Goal: Transaction & Acquisition: Purchase product/service

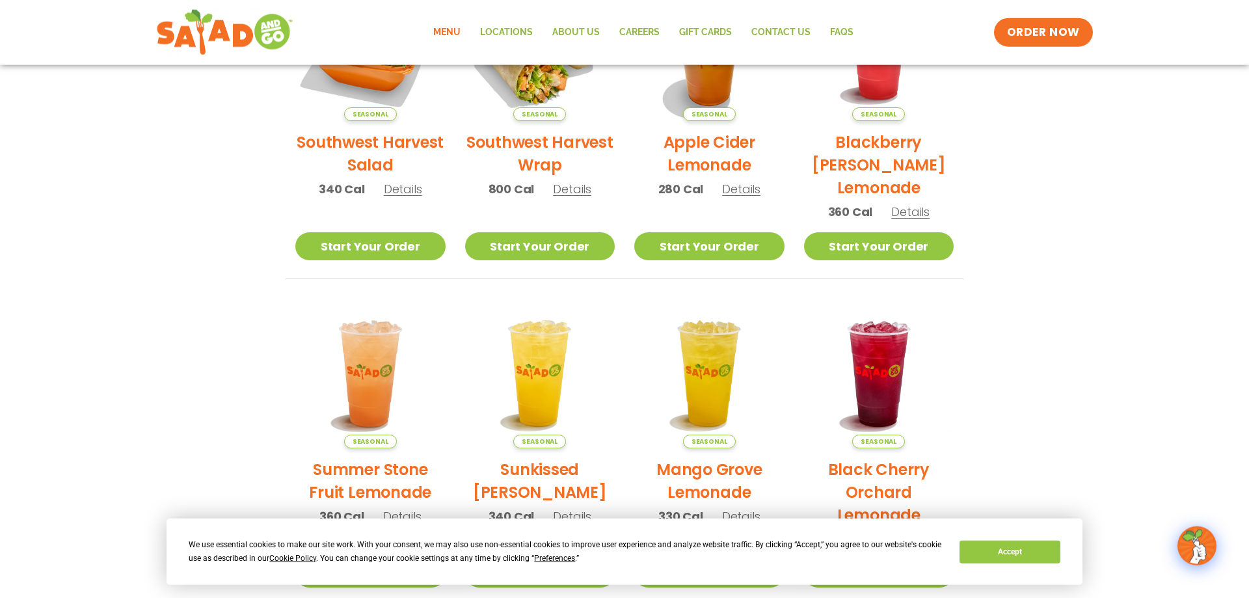
scroll to position [332, 0]
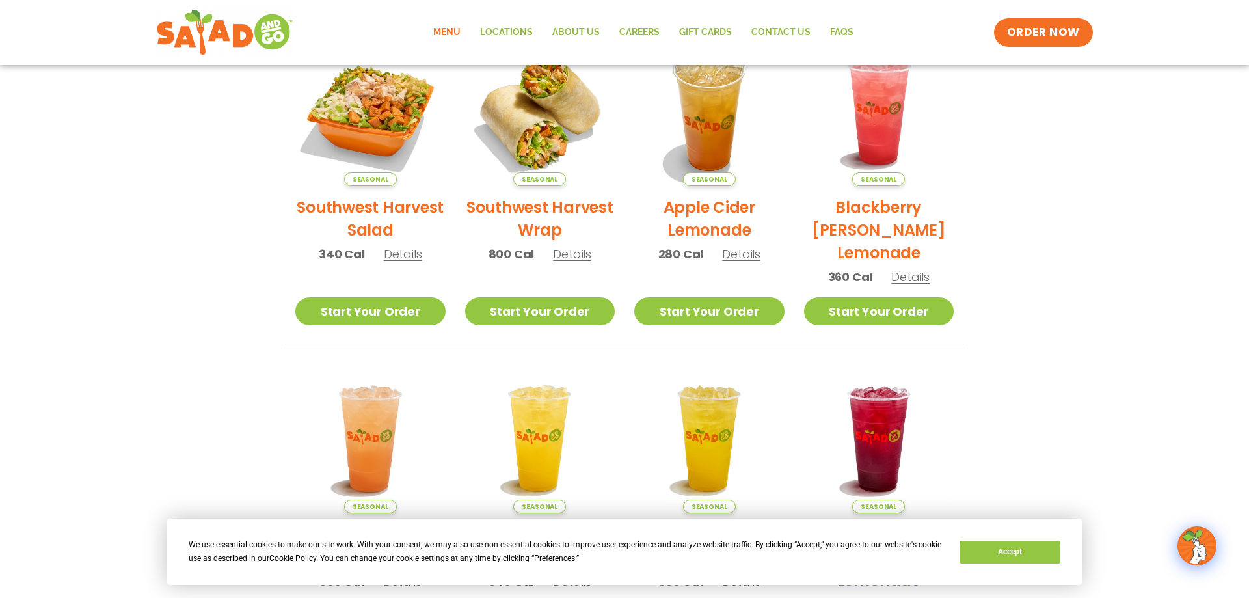
click at [738, 250] on span "Details" at bounding box center [741, 254] width 38 height 16
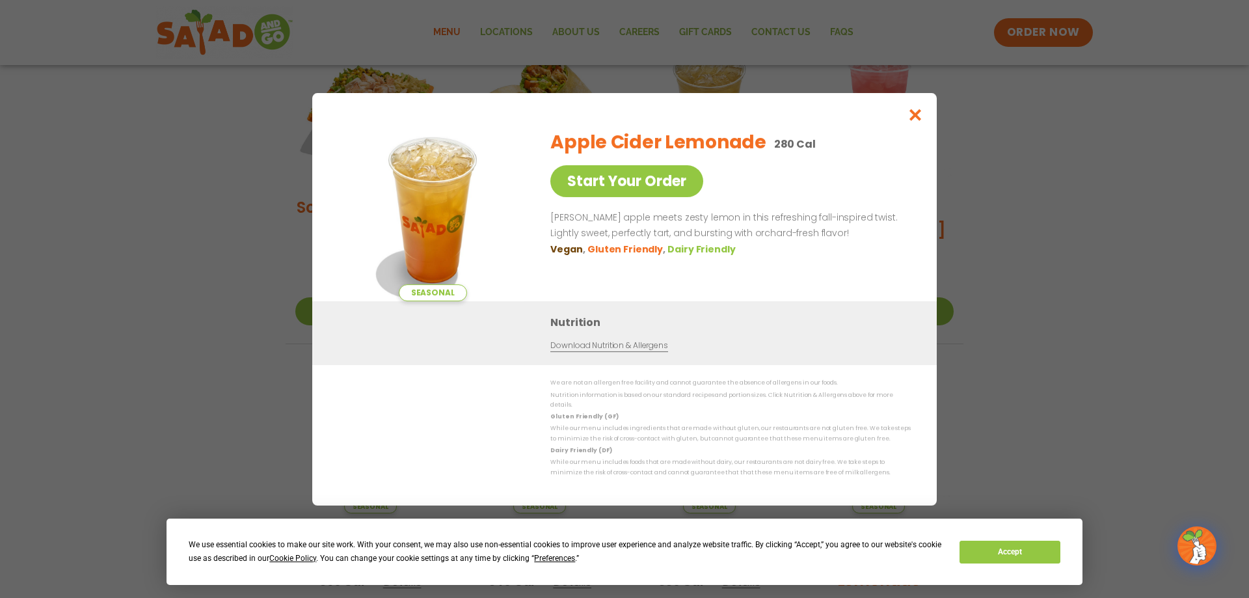
click at [591, 352] on link "Download Nutrition & Allergens" at bounding box center [608, 346] width 117 height 12
click at [913, 118] on icon "Close modal" at bounding box center [915, 115] width 16 height 14
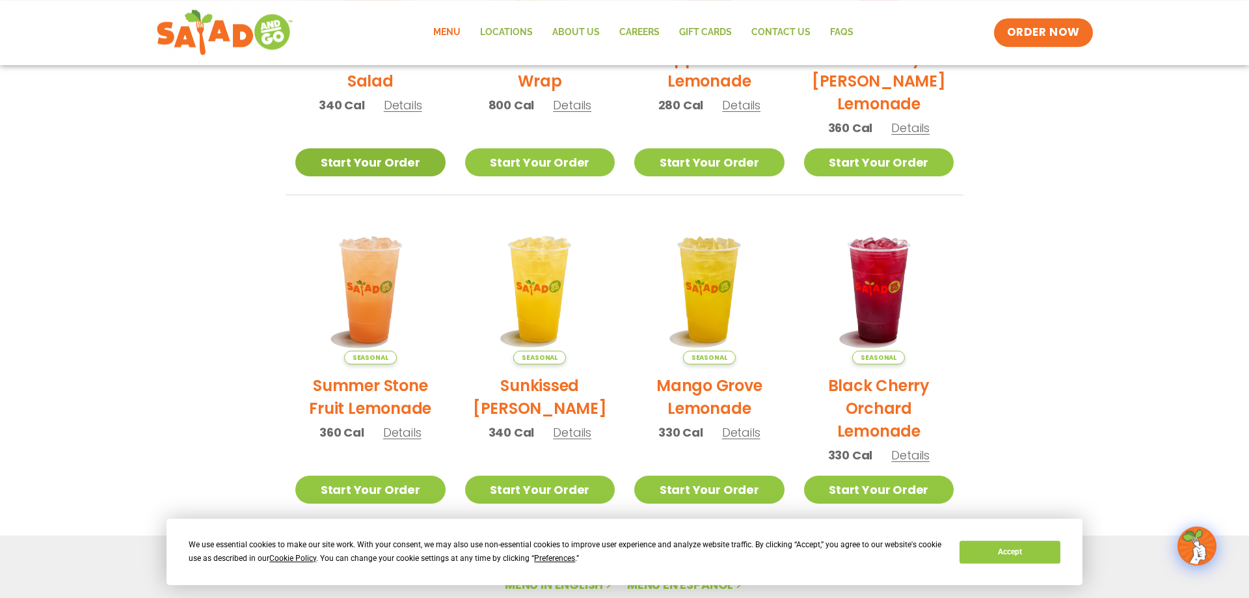
scroll to position [398, 0]
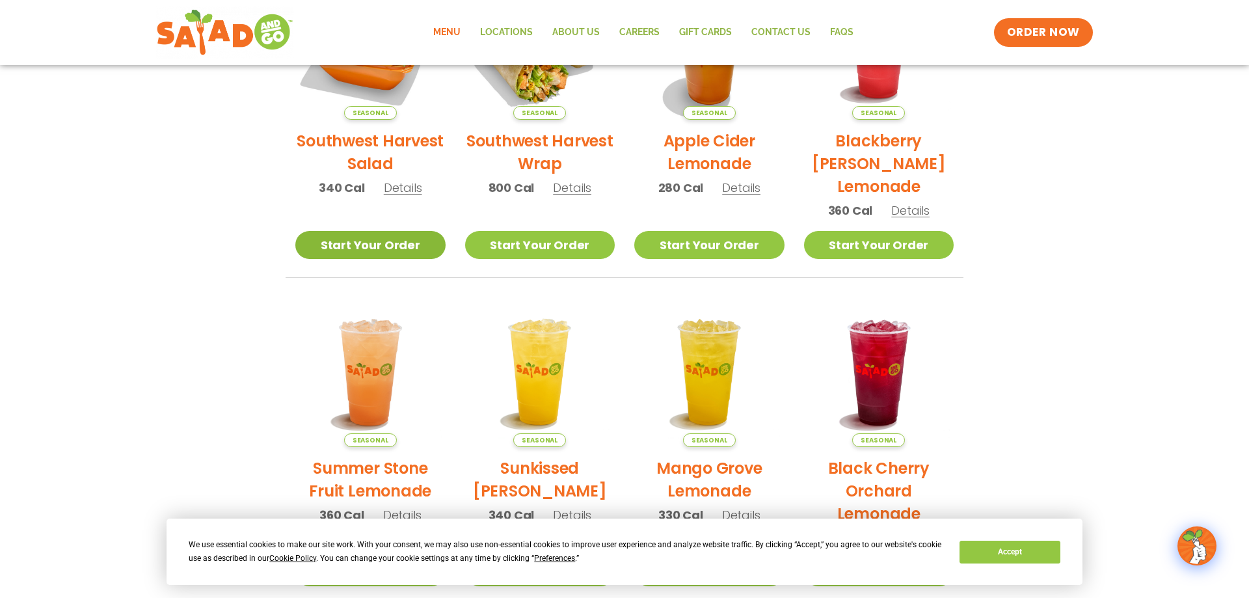
click at [371, 248] on link "Start Your Order" at bounding box center [370, 245] width 150 height 28
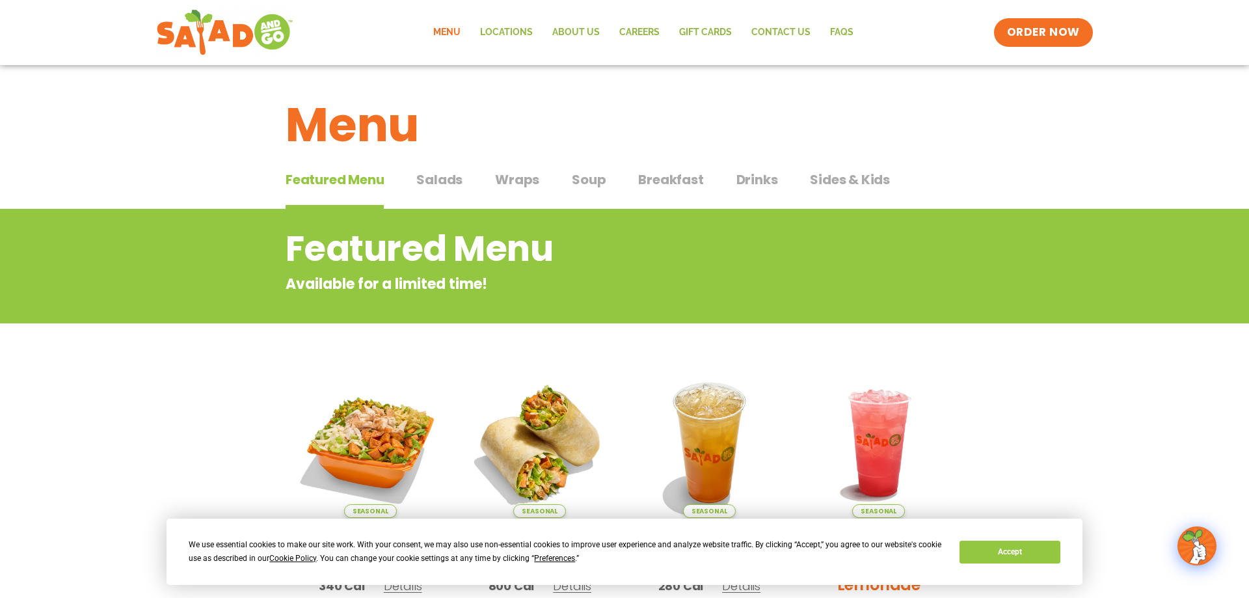
click at [651, 183] on span "Breakfast" at bounding box center [670, 180] width 65 height 20
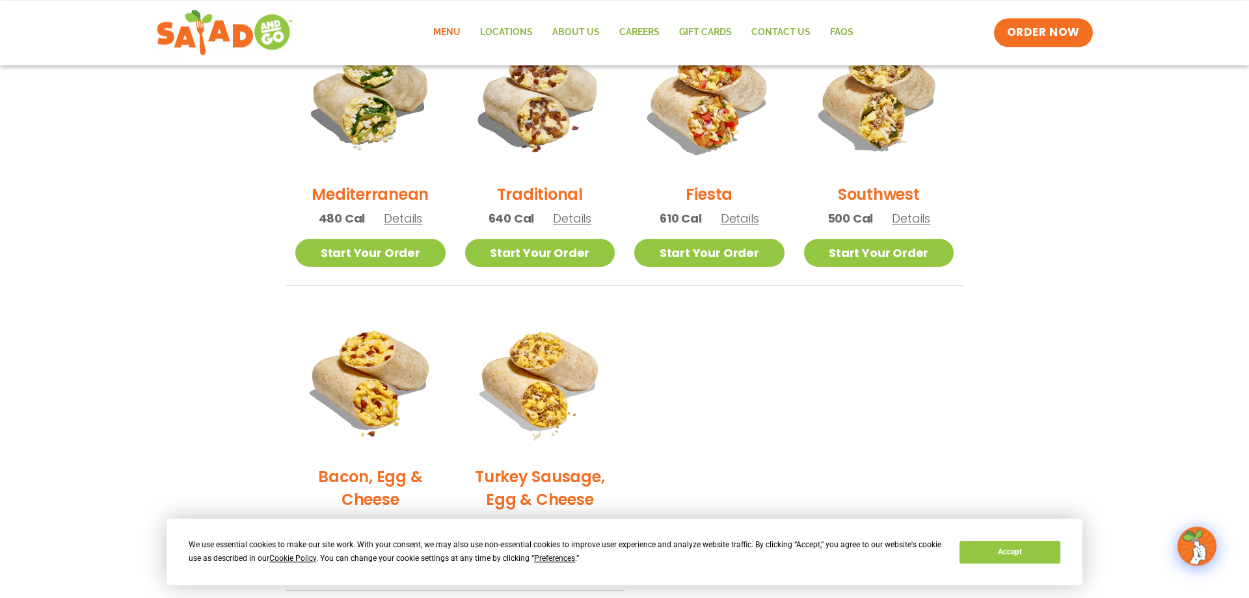
scroll to position [332, 0]
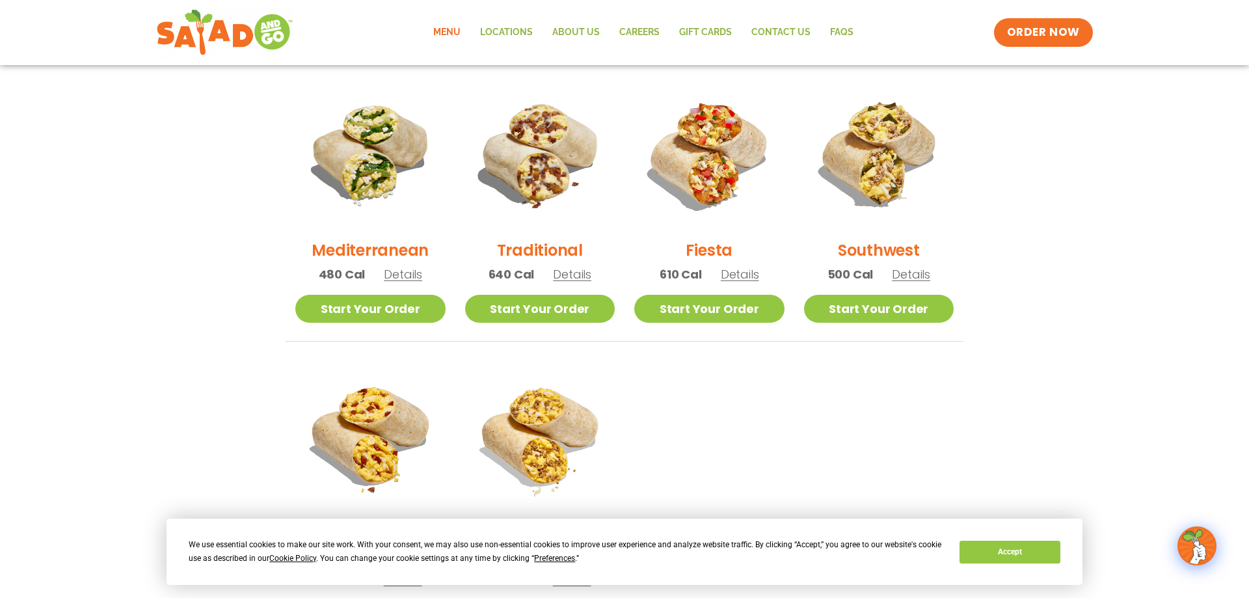
click at [619, 364] on li "Turkey Sausage, Egg & Cheese 560 Cal Details Start Your Order Start Your Order …" at bounding box center [540, 504] width 170 height 286
click at [622, 362] on li "Turkey Sausage, Egg & Cheese 560 Cal Details Start Your Order Start Your Order …" at bounding box center [540, 504] width 170 height 286
click at [622, 360] on ul "Mediterranean 480 Cal Details Start Your Order Start Your Order Mediterranean B…" at bounding box center [625, 363] width 678 height 568
click at [619, 93] on li "Traditional 640 Cal Details Start Your Order Start Your Order Traditional 640 C…" at bounding box center [540, 210] width 170 height 263
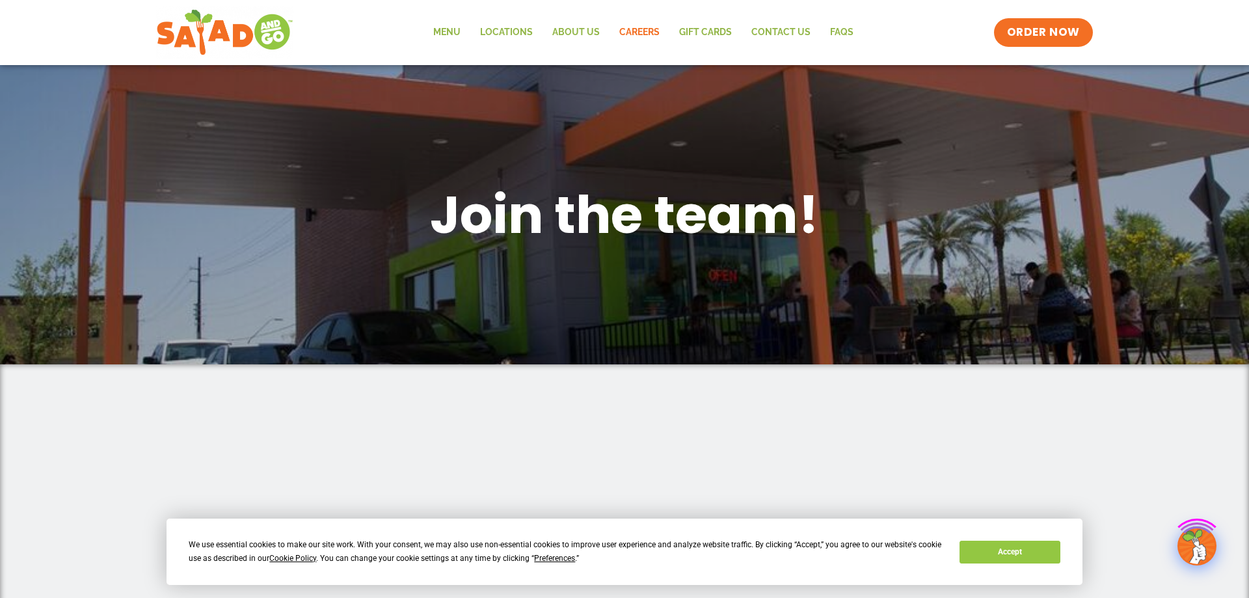
scroll to position [398, 0]
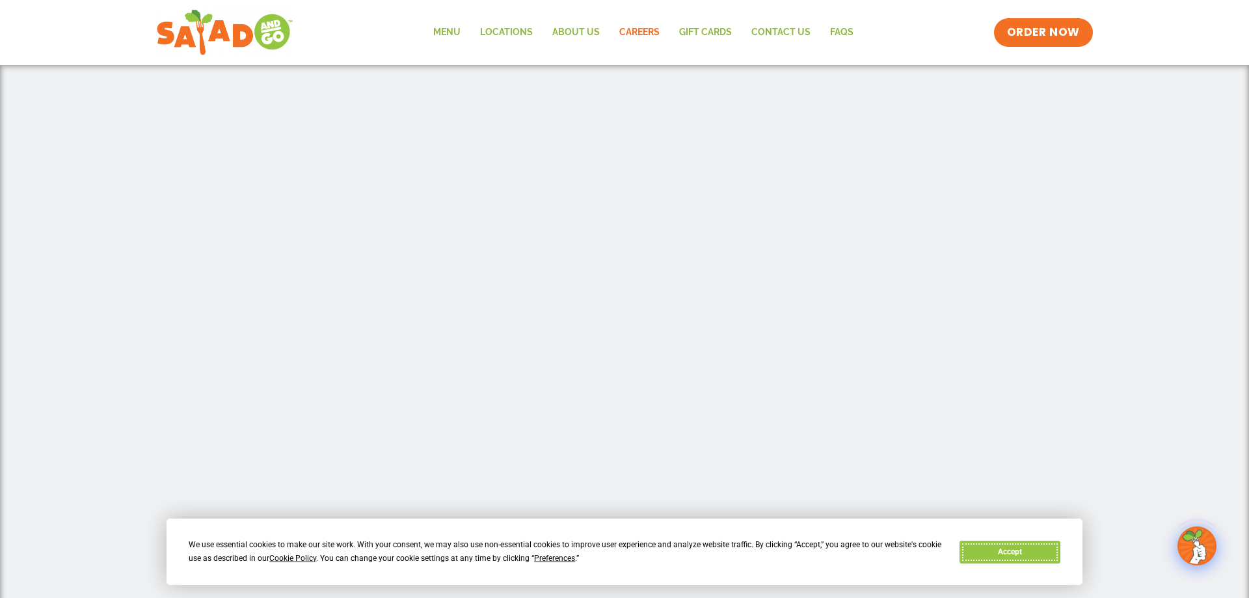
click at [996, 547] on button "Accept" at bounding box center [1010, 552] width 100 height 23
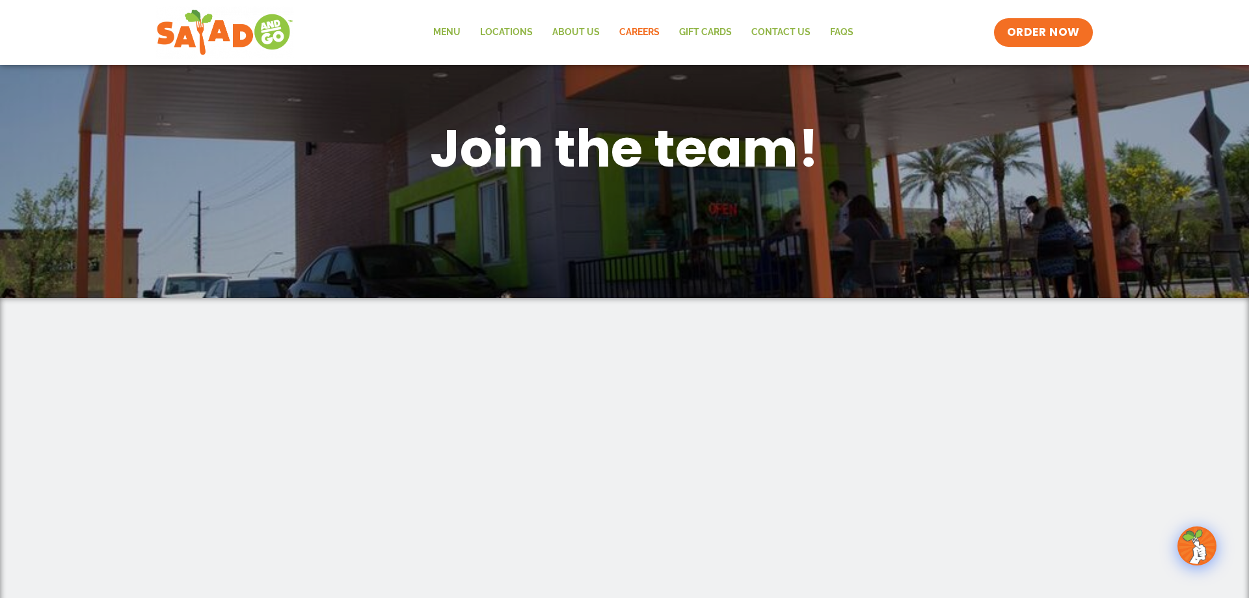
scroll to position [0, 0]
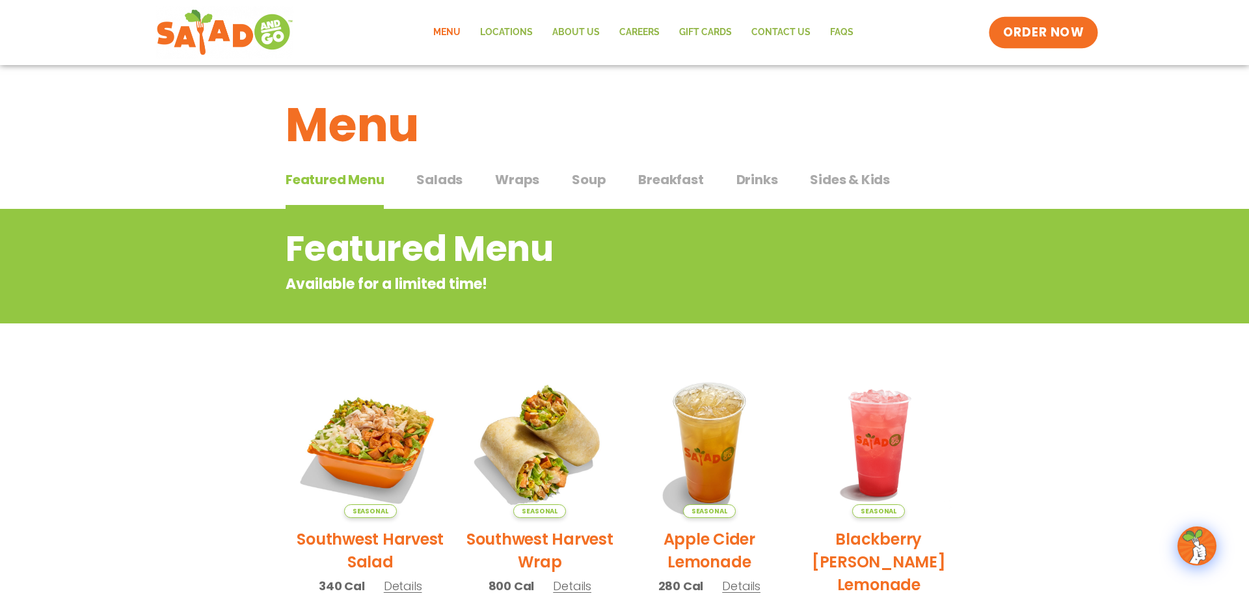
click at [1010, 22] on link "ORDER NOW" at bounding box center [1043, 32] width 109 height 31
